Goal: Task Accomplishment & Management: Manage account settings

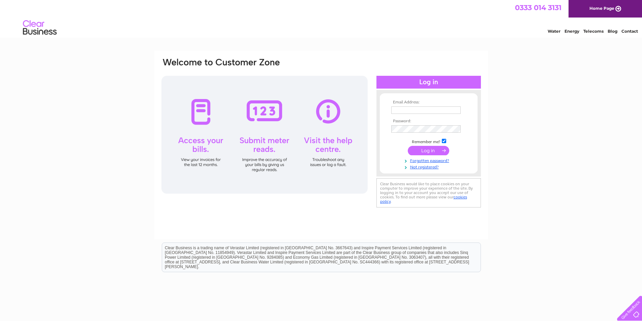
type input "[EMAIL_ADDRESS][DOMAIN_NAME]"
click at [423, 149] on input "submit" at bounding box center [428, 150] width 41 height 9
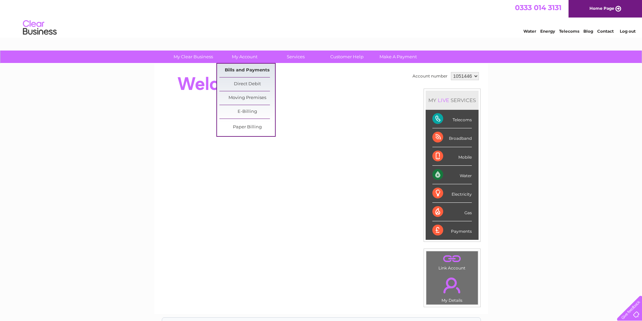
click at [254, 70] on link "Bills and Payments" at bounding box center [248, 70] width 56 height 13
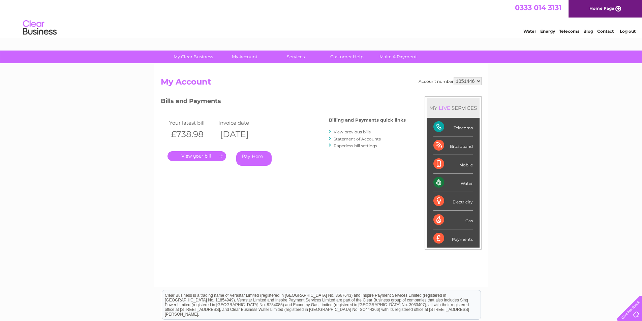
click at [209, 158] on link "." at bounding box center [197, 156] width 59 height 10
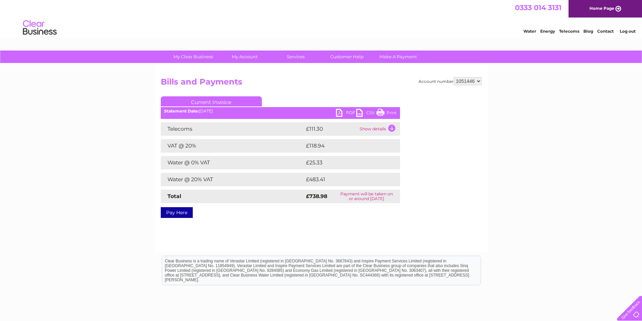
click at [381, 112] on link "Print" at bounding box center [387, 114] width 20 height 10
